Goal: Entertainment & Leisure: Consume media (video, audio)

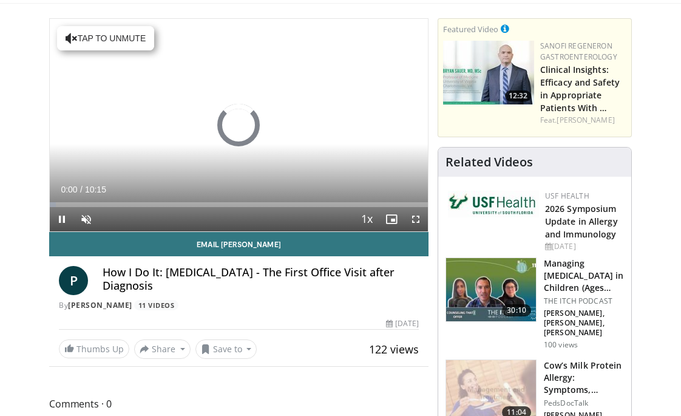
scroll to position [113, 0]
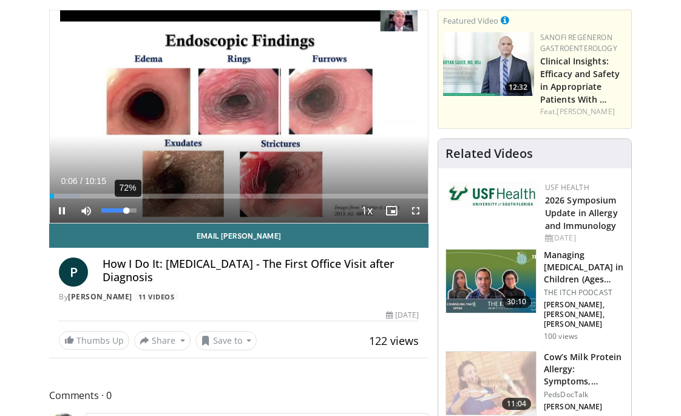
drag, startPoint x: 100, startPoint y: 209, endPoint x: 126, endPoint y: 211, distance: 25.5
click at [126, 211] on div "Volume Level" at bounding box center [113, 210] width 25 height 4
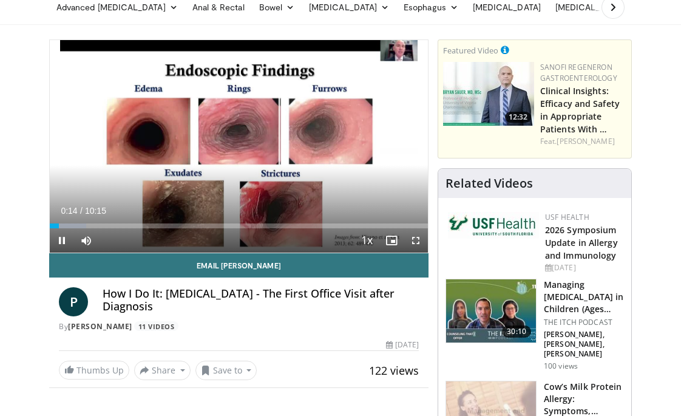
scroll to position [81, 0]
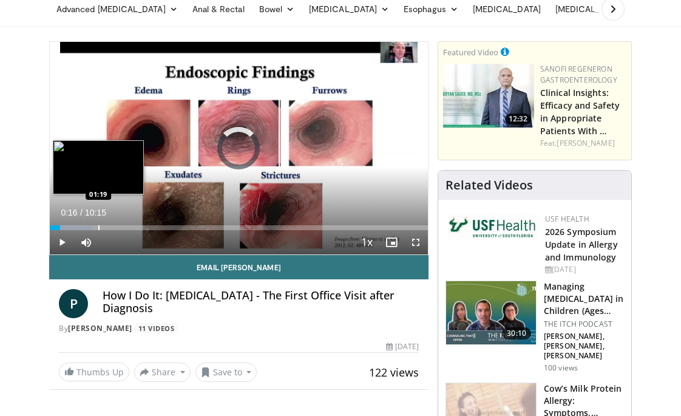
click at [98, 225] on div "Progress Bar" at bounding box center [98, 227] width 1 height 5
